Goal: Information Seeking & Learning: Learn about a topic

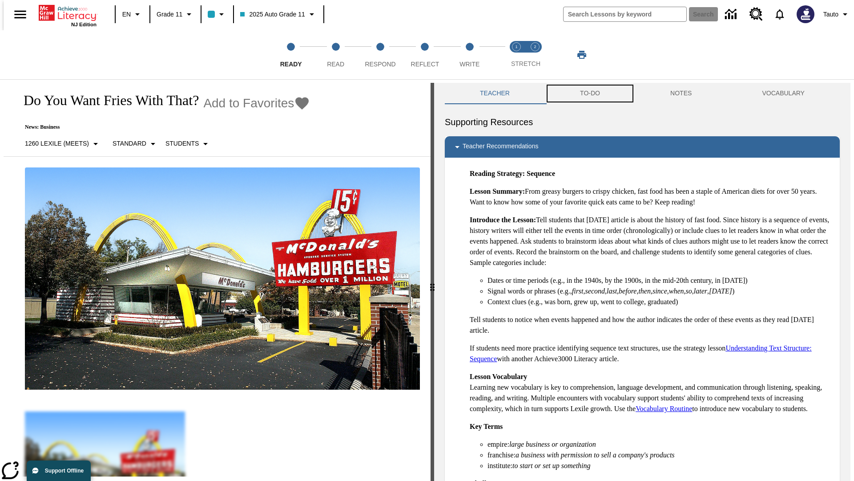
click at [590, 93] on button "TO-DO" at bounding box center [590, 93] width 90 height 21
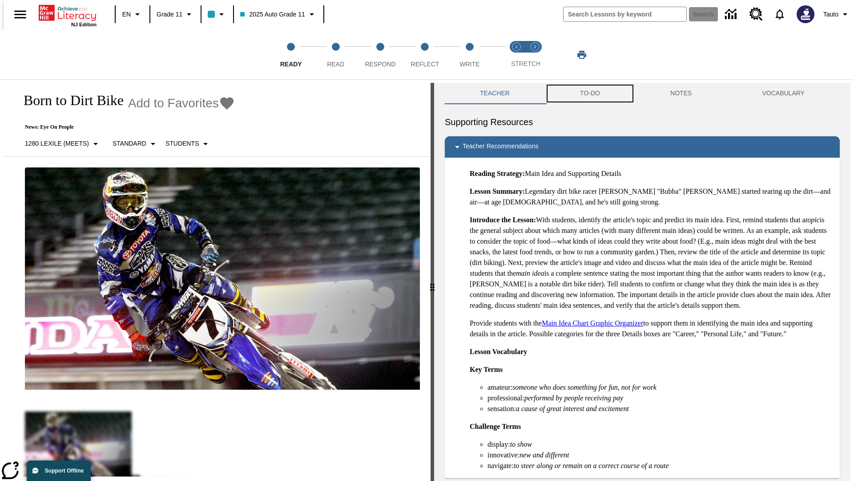
click at [590, 93] on button "TO-DO" at bounding box center [590, 93] width 90 height 21
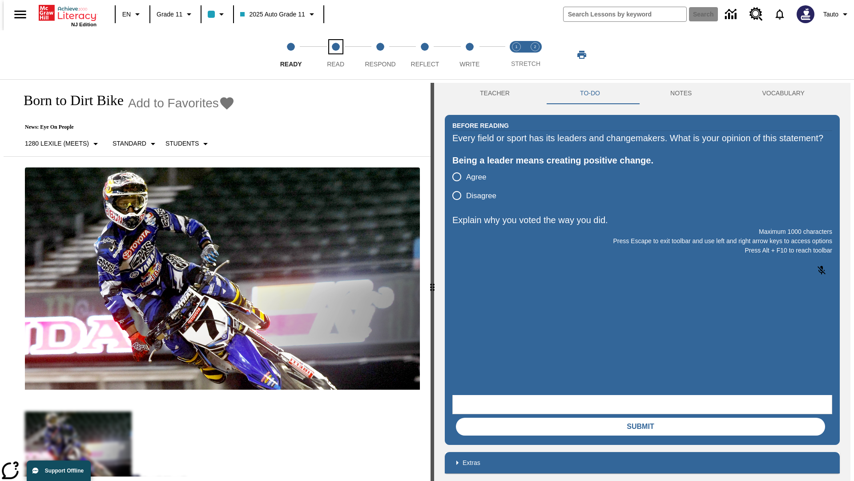
click at [336, 55] on span "Read" at bounding box center [335, 61] width 17 height 16
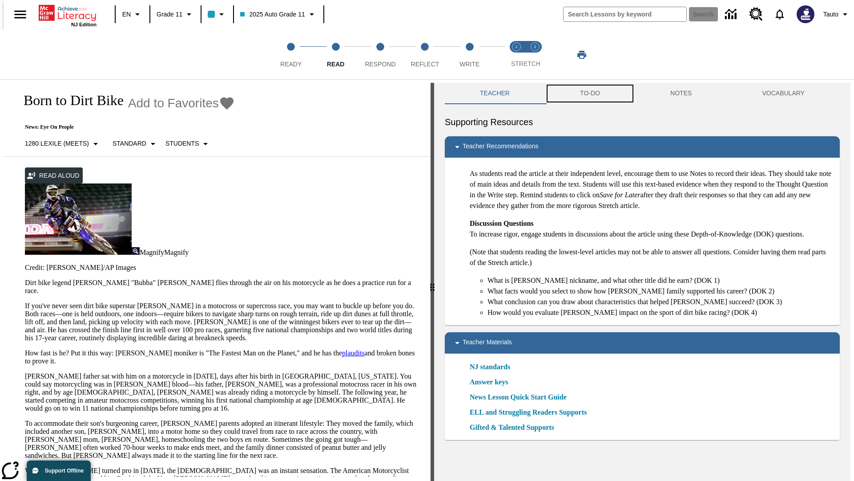
scroll to position [0, 0]
click at [590, 93] on button "TO-DO" at bounding box center [590, 92] width 90 height 21
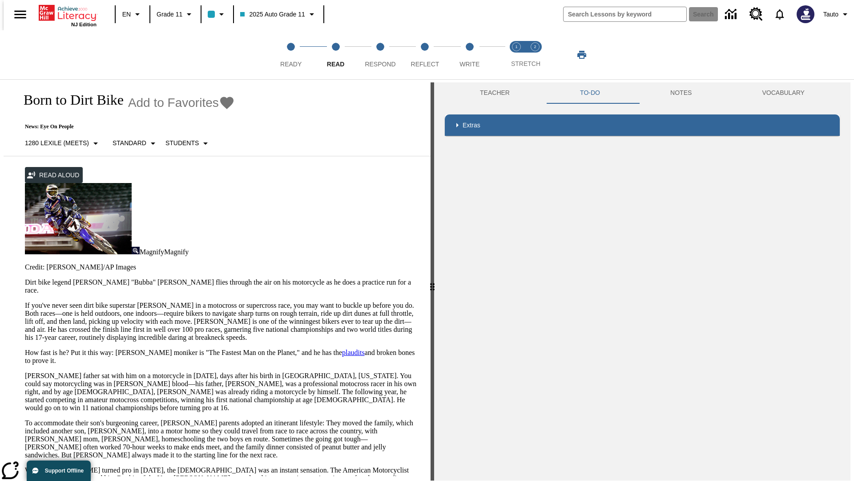
click at [25, 301] on p "If you've never seen dirt bike superstar James Stewart Jr. in a motocross or su…" at bounding box center [222, 321] width 395 height 40
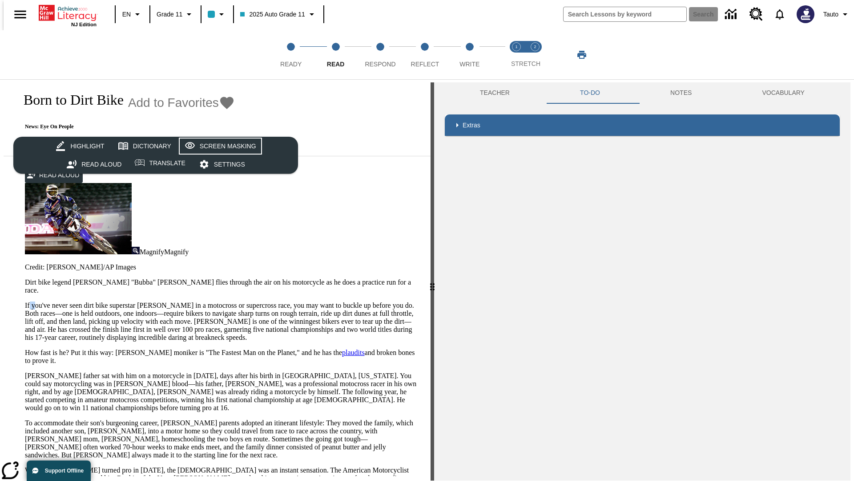
click at [219, 146] on div "Screen Masking" at bounding box center [228, 146] width 57 height 11
click at [380, 55] on span "Respond" at bounding box center [380, 61] width 31 height 16
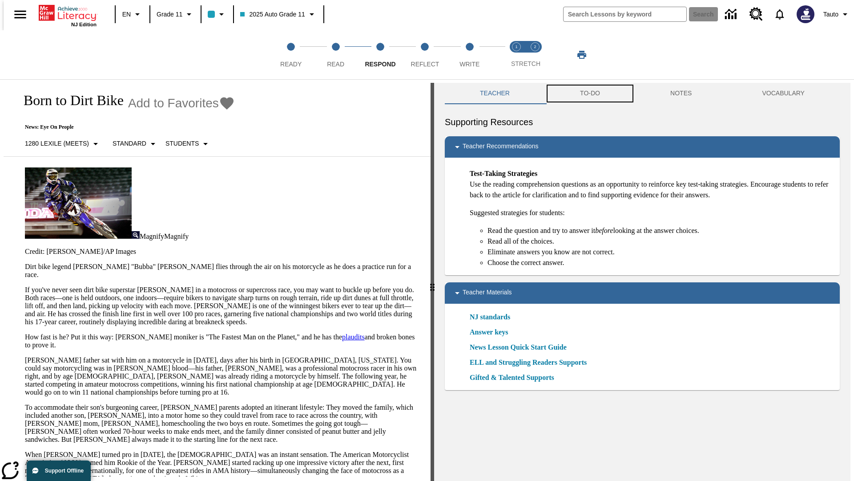
scroll to position [0, 0]
click at [590, 93] on button "TO-DO" at bounding box center [590, 92] width 90 height 21
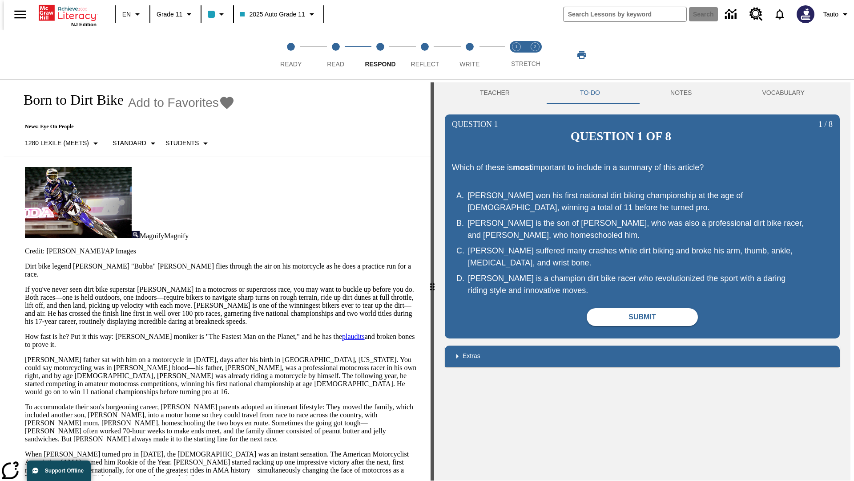
click at [25, 285] on p "If you've never seen dirt bike superstar James Stewart Jr. in a motocross or su…" at bounding box center [222, 305] width 395 height 40
click at [425, 55] on span "Reflect" at bounding box center [425, 61] width 28 height 16
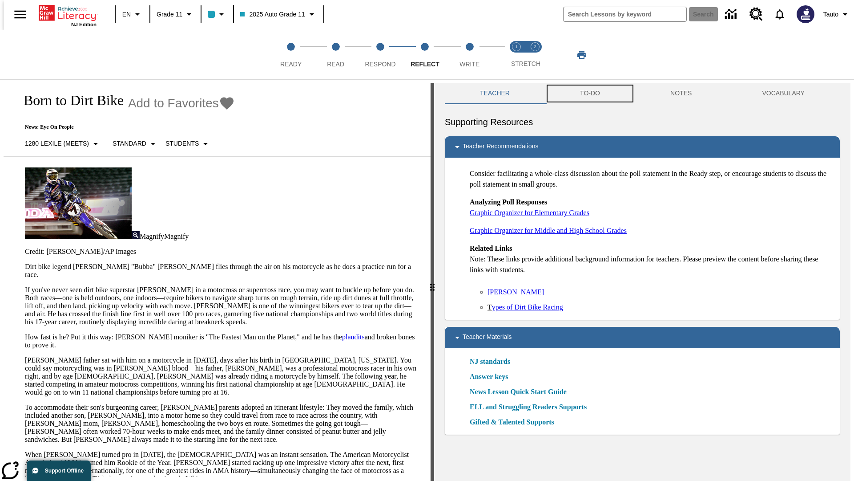
scroll to position [0, 0]
click at [590, 93] on button "TO-DO" at bounding box center [590, 92] width 90 height 21
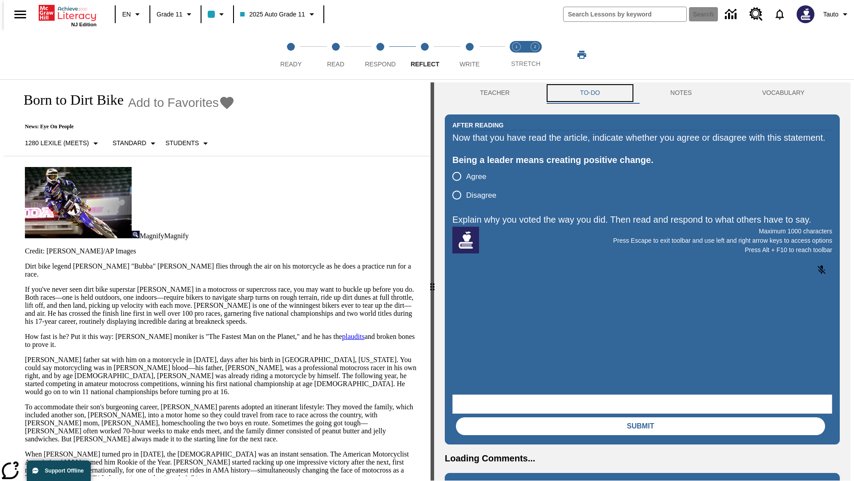
scroll to position [0, 0]
click at [25, 285] on p "If you've never seen dirt bike superstar James Stewart Jr. in a motocross or su…" at bounding box center [222, 305] width 395 height 40
click at [469, 55] on span "Write" at bounding box center [470, 61] width 20 height 16
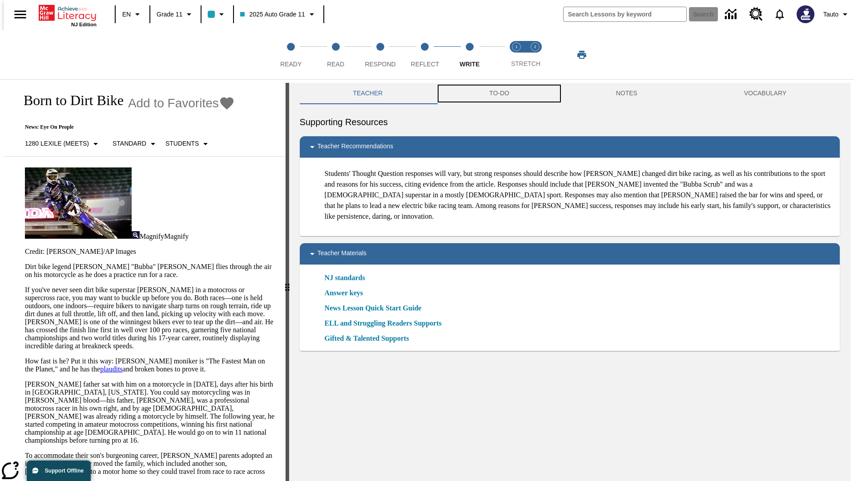
scroll to position [0, 0]
click at [499, 93] on button "TO-DO" at bounding box center [499, 92] width 127 height 21
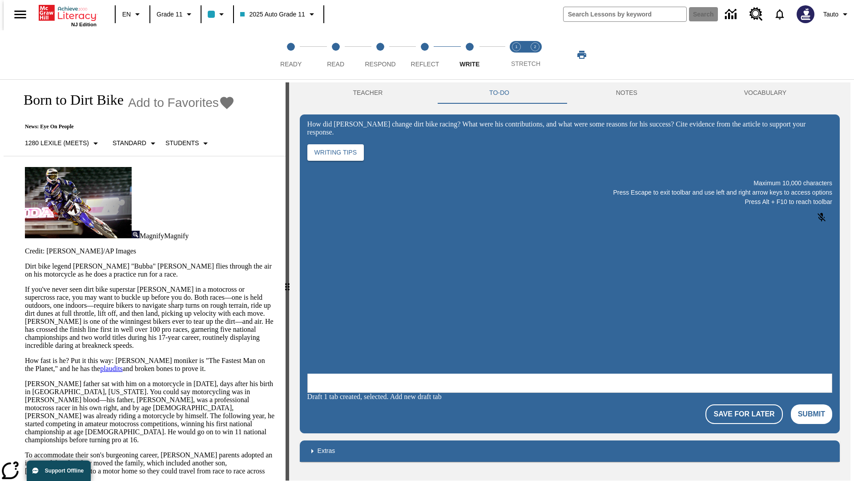
scroll to position [0, 0]
click at [25, 285] on p "If you've never seen dirt bike superstar James Stewart Jr. in a motocross or su…" at bounding box center [150, 317] width 250 height 64
click at [517, 55] on span "Stretch Read step 1 of 2" at bounding box center [517, 61] width 12 height 16
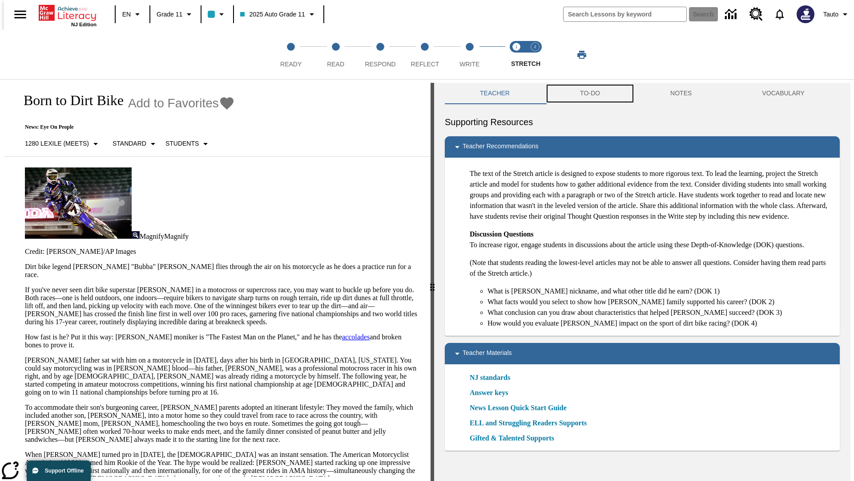
scroll to position [0, 0]
click at [590, 93] on button "TO-DO" at bounding box center [590, 92] width 90 height 21
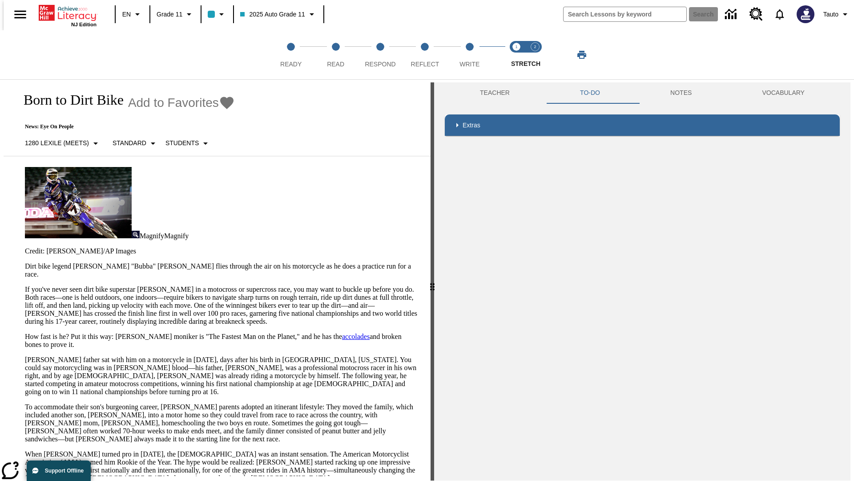
click at [25, 285] on p "If you've never seen dirt bike superstar James Stewart Jr. in a motocross or su…" at bounding box center [222, 305] width 395 height 40
click at [535, 55] on span "Stretch Respond step 2 of 2" at bounding box center [536, 61] width 12 height 16
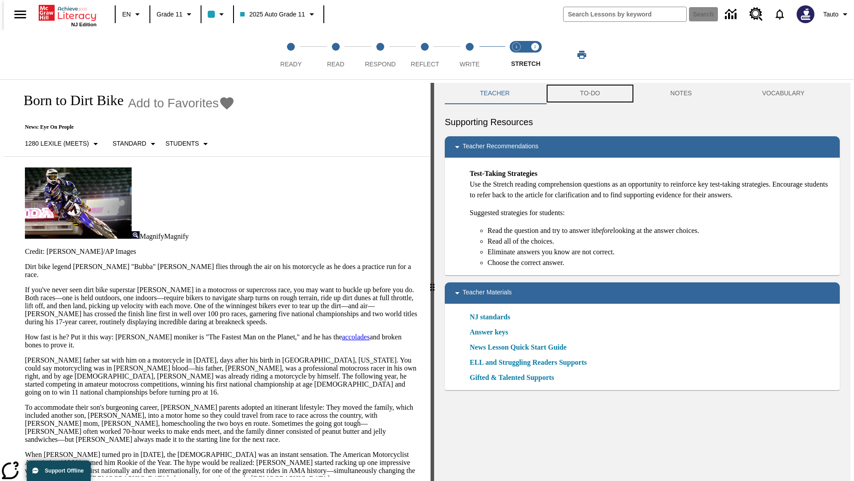
scroll to position [0, 0]
